Goal: Task Accomplishment & Management: Use online tool/utility

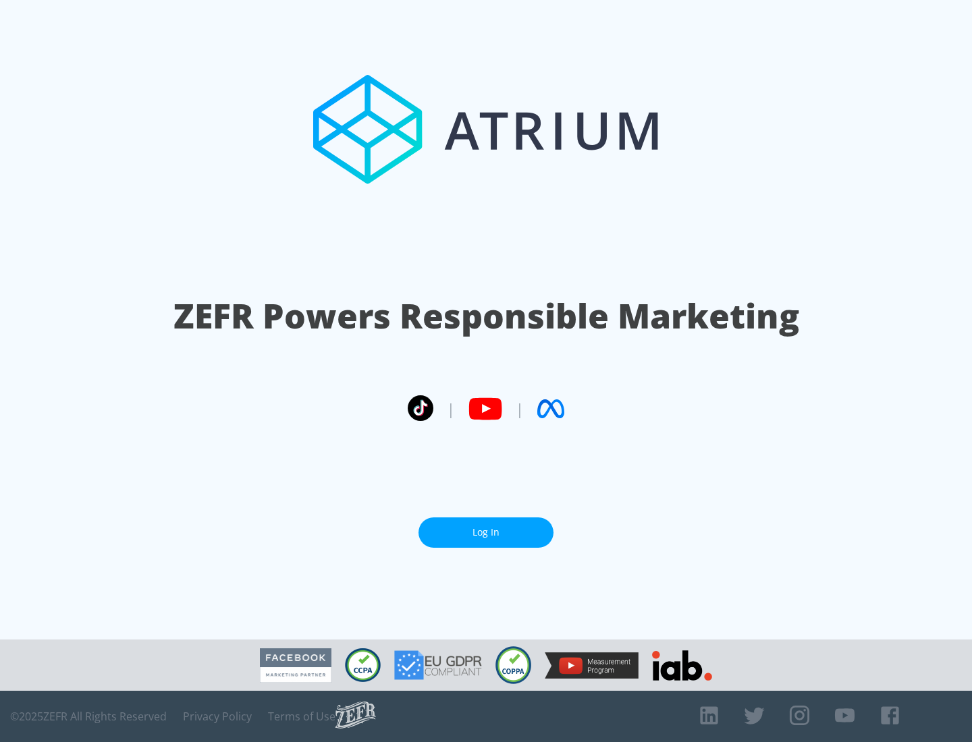
click at [486, 532] on link "Log In" at bounding box center [485, 532] width 135 height 30
